Goal: Information Seeking & Learning: Learn about a topic

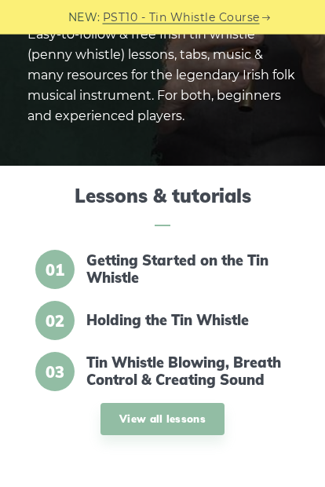
scroll to position [165, 0]
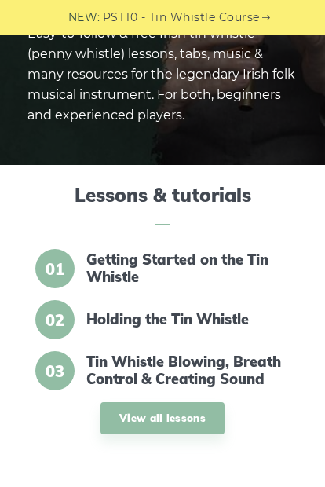
click at [175, 417] on link "View all lessons" at bounding box center [163, 419] width 124 height 32
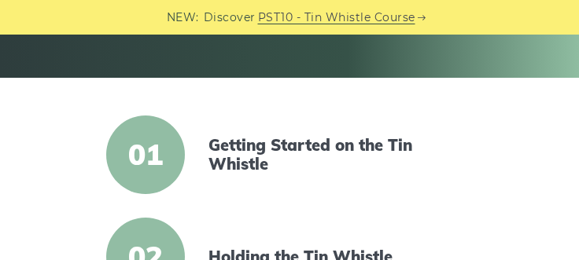
scroll to position [279, 0]
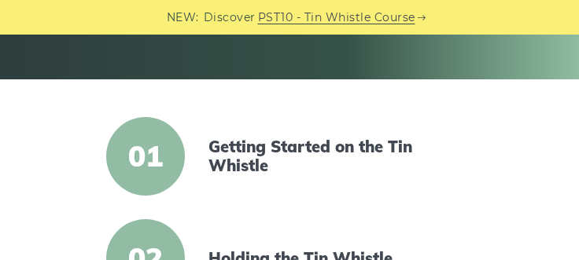
click at [150, 150] on span "01" at bounding box center [145, 156] width 79 height 79
click at [325, 151] on link "Getting Started on the Tin Whistle" at bounding box center [335, 157] width 254 height 38
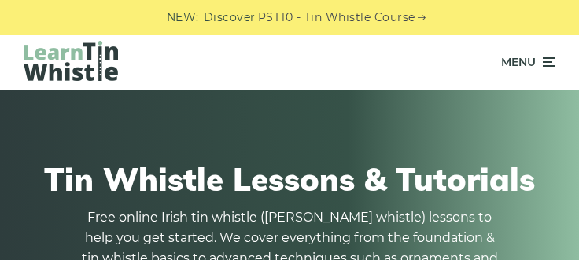
scroll to position [344, 0]
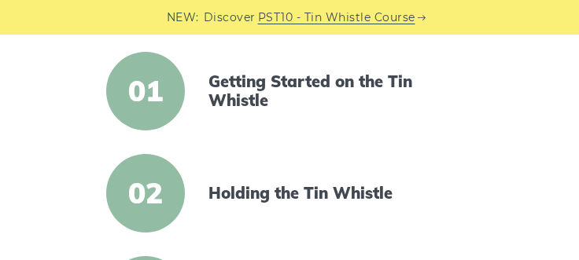
click at [325, 197] on link "Holding the Tin Whistle" at bounding box center [335, 193] width 254 height 19
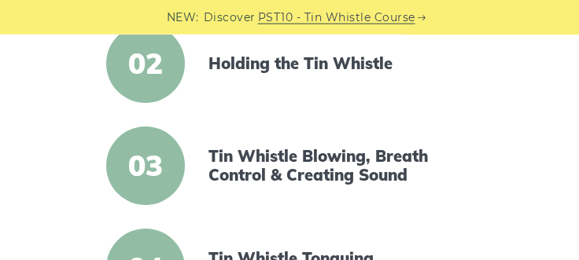
scroll to position [476, 0]
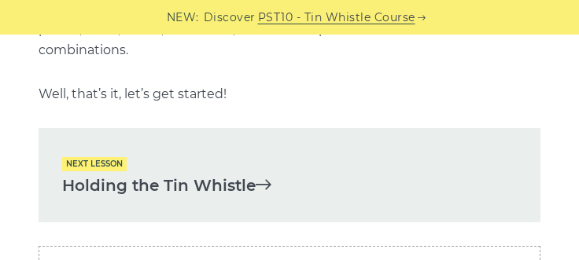
scroll to position [1826, 0]
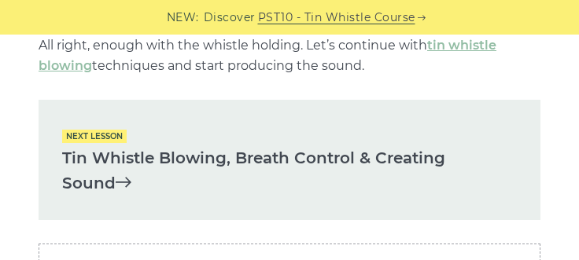
scroll to position [1993, 0]
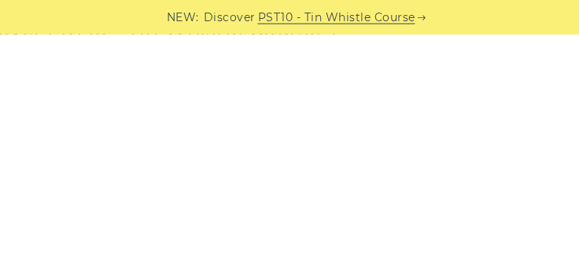
scroll to position [1150, 0]
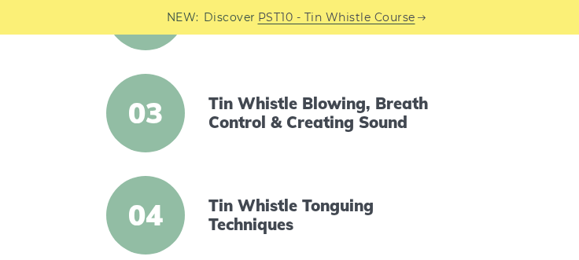
scroll to position [526, 0]
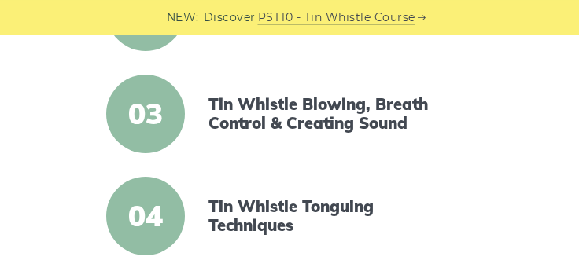
click at [328, 111] on link "Tin Whistle Blowing, Breath Control & Creating Sound" at bounding box center [335, 114] width 254 height 38
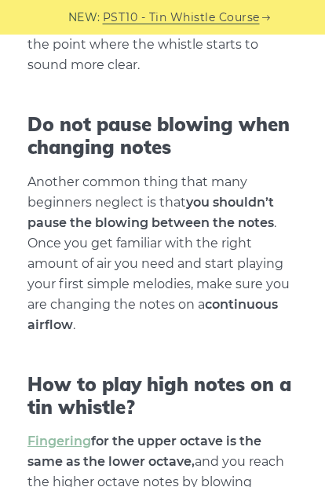
scroll to position [3558, 0]
